Goal: Find specific page/section: Find specific page/section

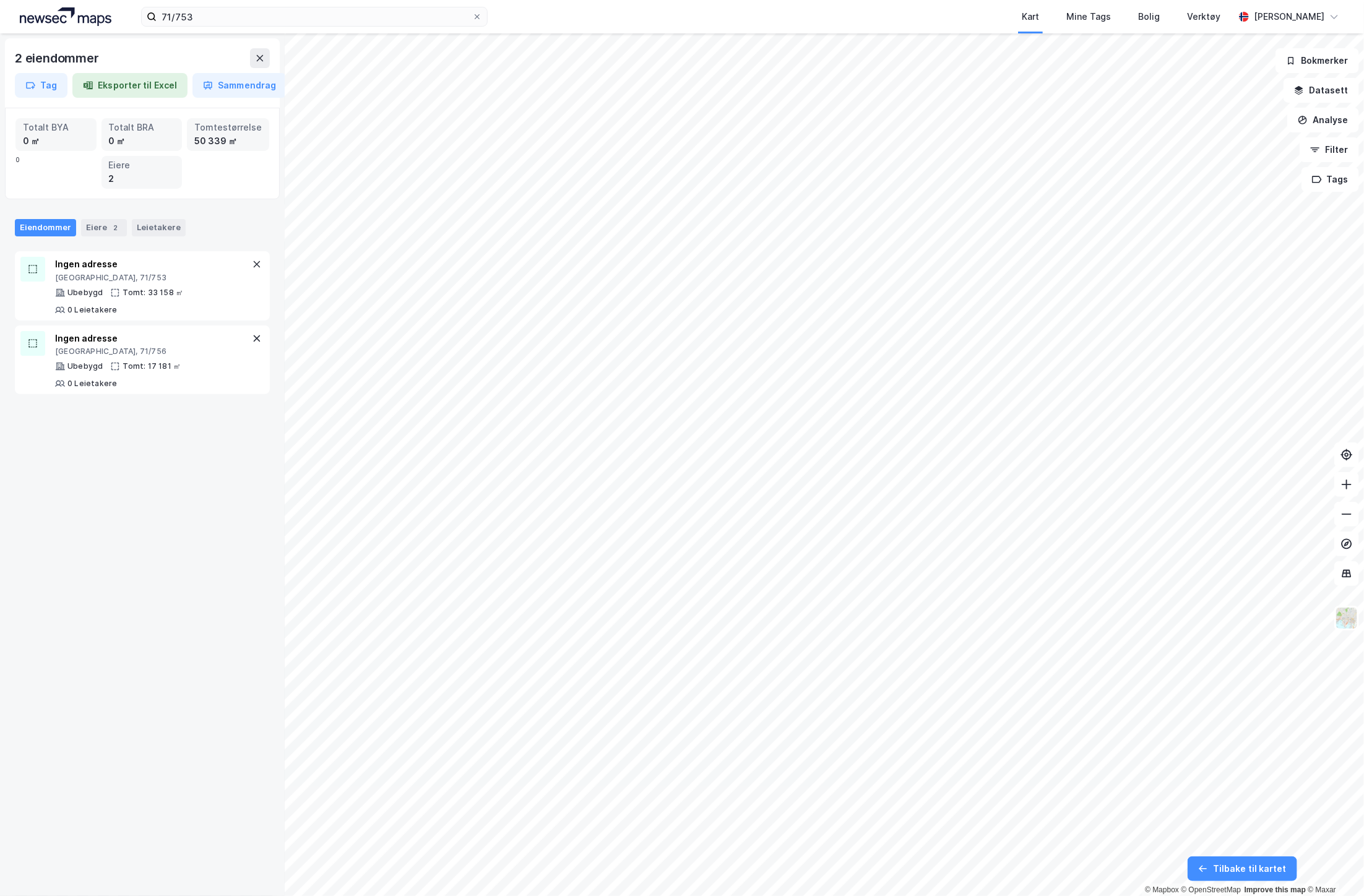
click at [245, 646] on div "2 eiendommer Tag Eksporter til Excel Sammendrag Totalt BYA 0 ㎡ Totalt BRA 0 ㎡ T…" at bounding box center [142, 465] width 284 height 862
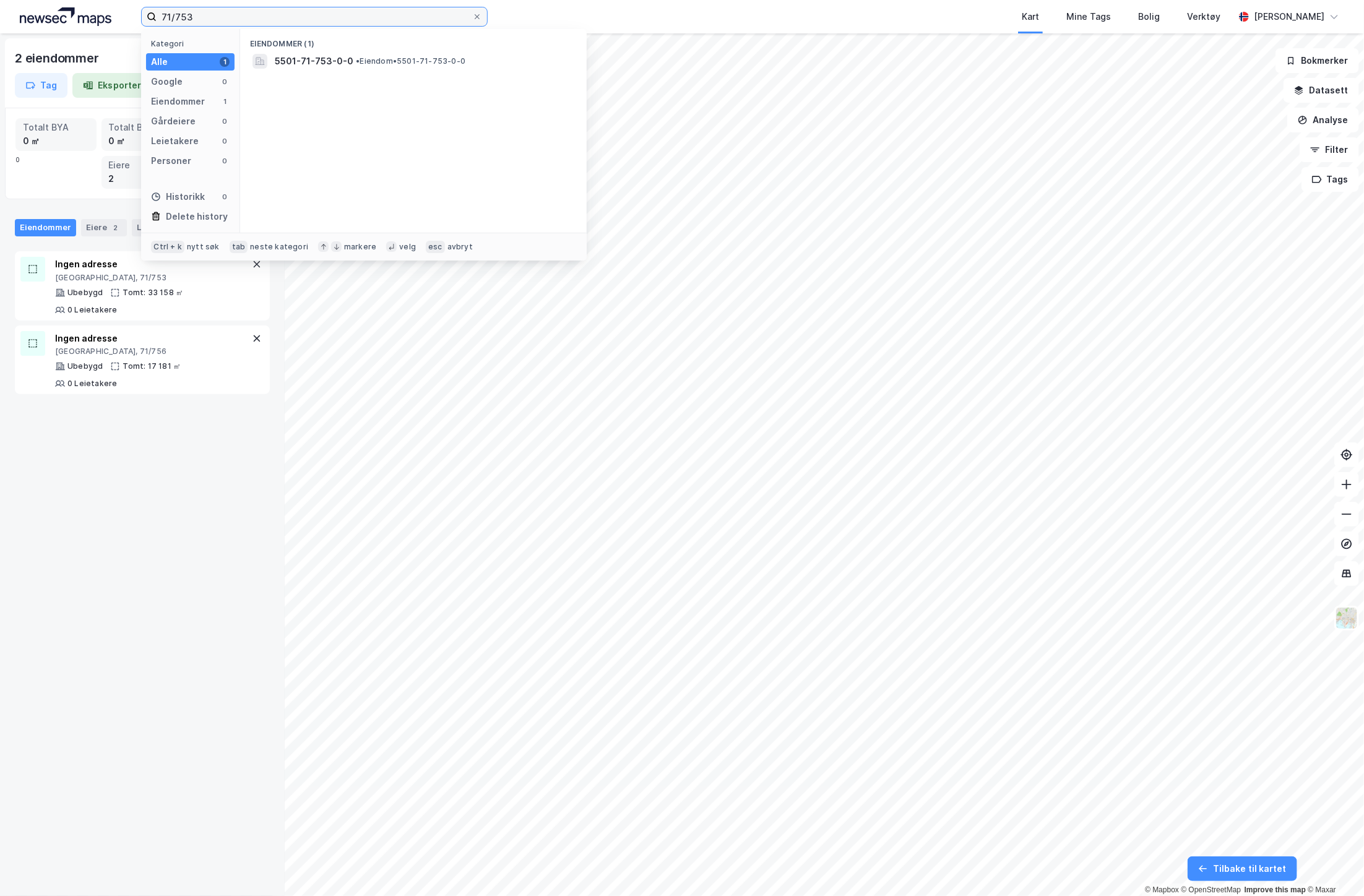
drag, startPoint x: 208, startPoint y: 15, endPoint x: 92, endPoint y: -2, distance: 117.2
click at [92, 0] on html "71/753 Kategori Alle 1 Google 0 Eiendommer 1 Gårdeiere 0 Leietakere 0 Personer …" at bounding box center [682, 448] width 1364 height 896
paste input "119/249"
type input "119/2493"
click at [300, 65] on span "[STREET_ADDRESS]" at bounding box center [423, 61] width 297 height 15
